Goal: Information Seeking & Learning: Learn about a topic

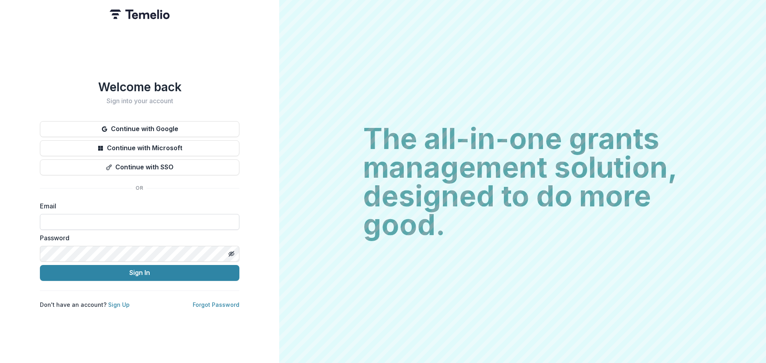
click at [81, 222] on input at bounding box center [139, 222] width 199 height 16
type input "**********"
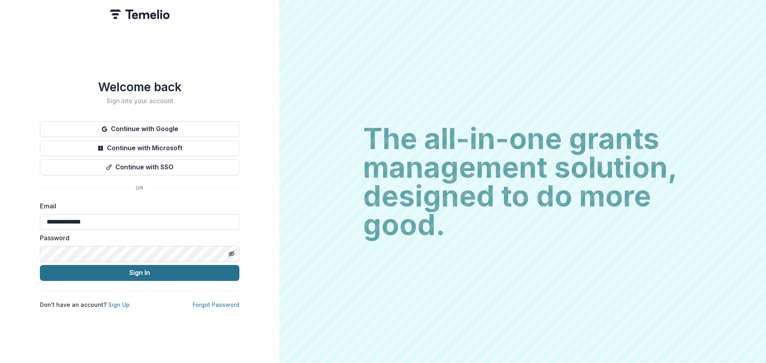
click at [103, 272] on button "Sign In" at bounding box center [139, 273] width 199 height 16
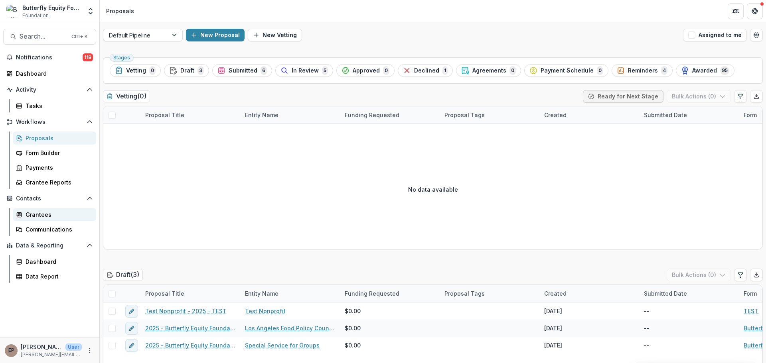
click at [32, 214] on div "Grantees" at bounding box center [58, 215] width 64 height 8
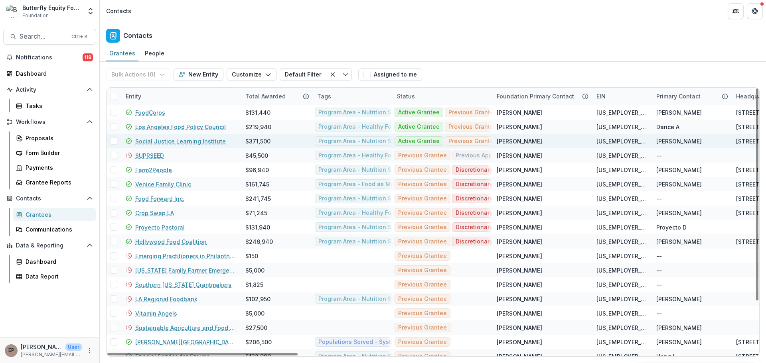
click at [152, 138] on link "Social Justice Learning Institute" at bounding box center [180, 141] width 91 height 8
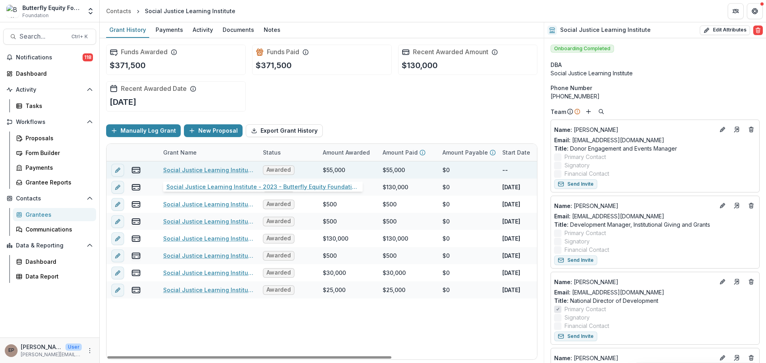
click at [194, 170] on link "Social Justice Learning Institute - 2023 - Butterfly Equity Foundation - Annual…" at bounding box center [208, 170] width 90 height 8
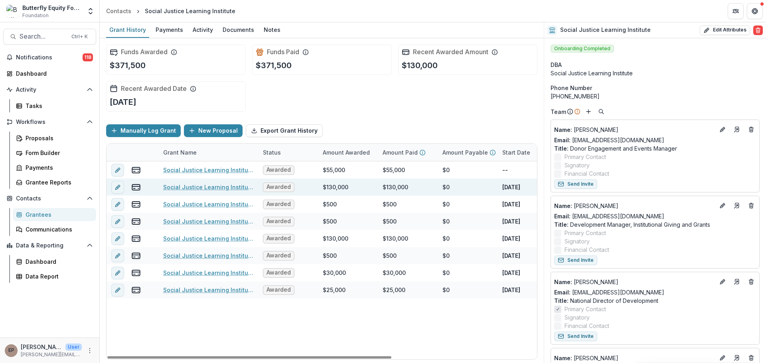
click at [194, 189] on link "Social Justice Learning Institute - 2024 - Butterfly Equity Foundation - Annual…" at bounding box center [208, 187] width 90 height 8
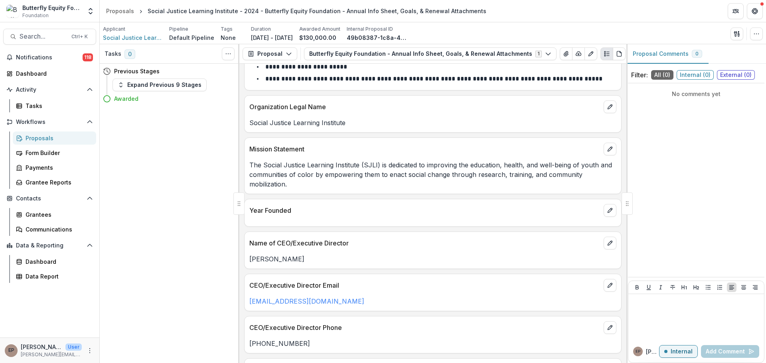
scroll to position [120, 0]
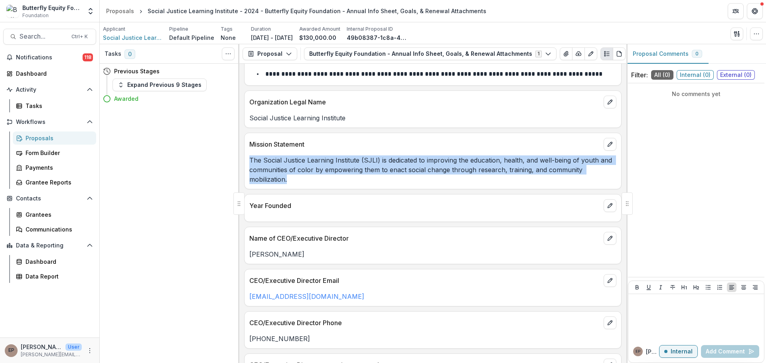
drag, startPoint x: 307, startPoint y: 181, endPoint x: 250, endPoint y: 160, distance: 60.7
click at [250, 160] on p "The Social Justice Learning Institute (SJLI) is dedicated to improving the educ…" at bounding box center [432, 170] width 367 height 29
copy p "The Social Justice Learning Institute (SJLI) is dedicated to improving the educ…"
